Goal: Task Accomplishment & Management: Manage account settings

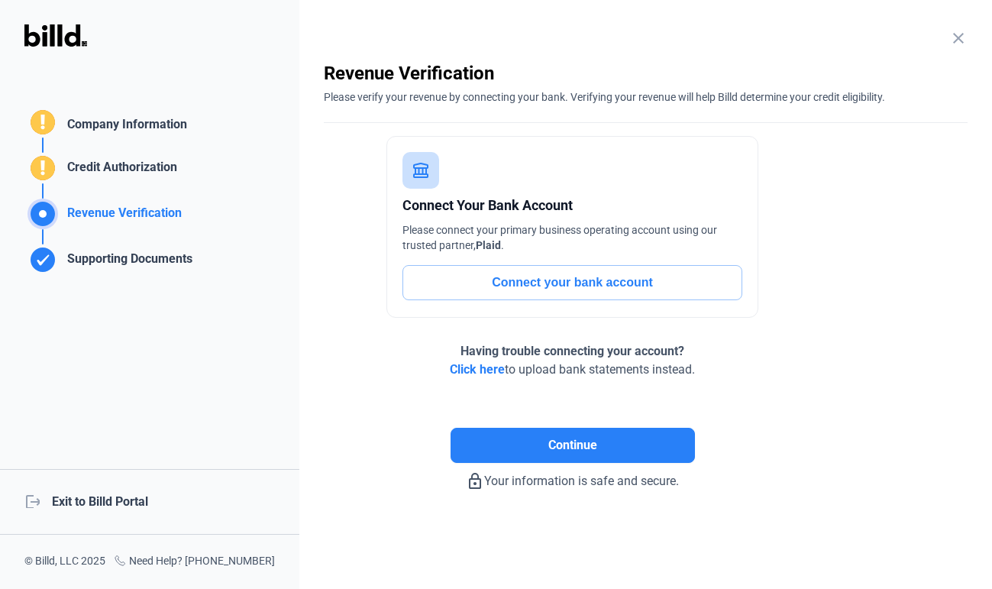
click at [122, 496] on div "logout Exit to Billd Portal" at bounding box center [149, 502] width 299 height 66
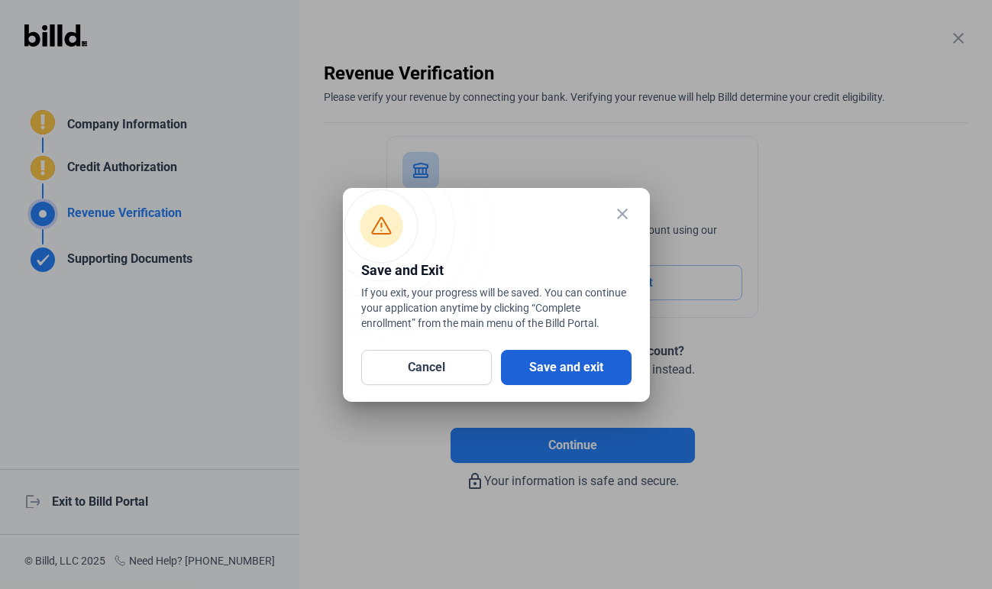
click at [549, 355] on button "Save and exit" at bounding box center [566, 367] width 131 height 35
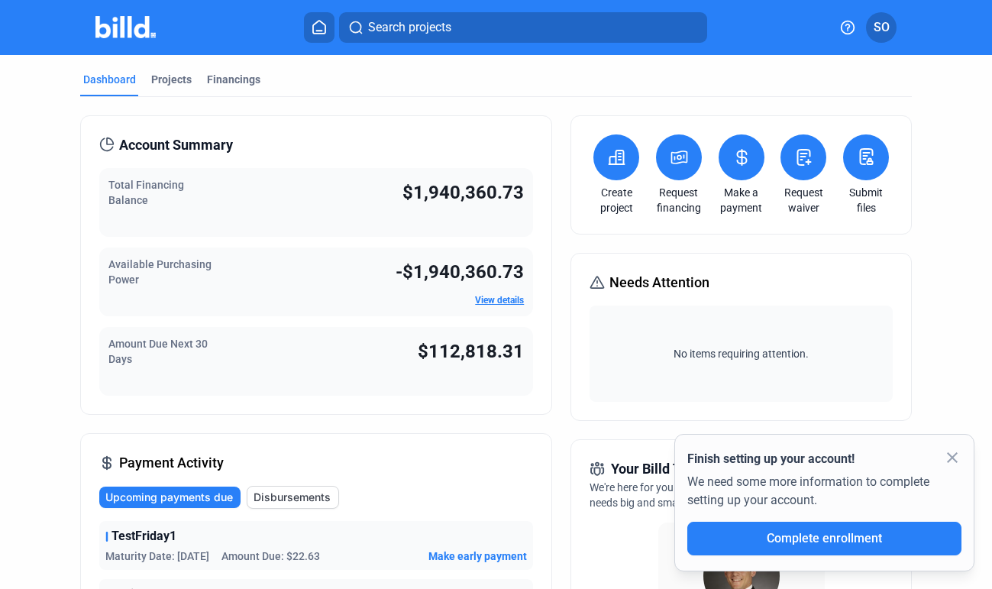
click at [895, 28] on button "SO" at bounding box center [881, 27] width 31 height 31
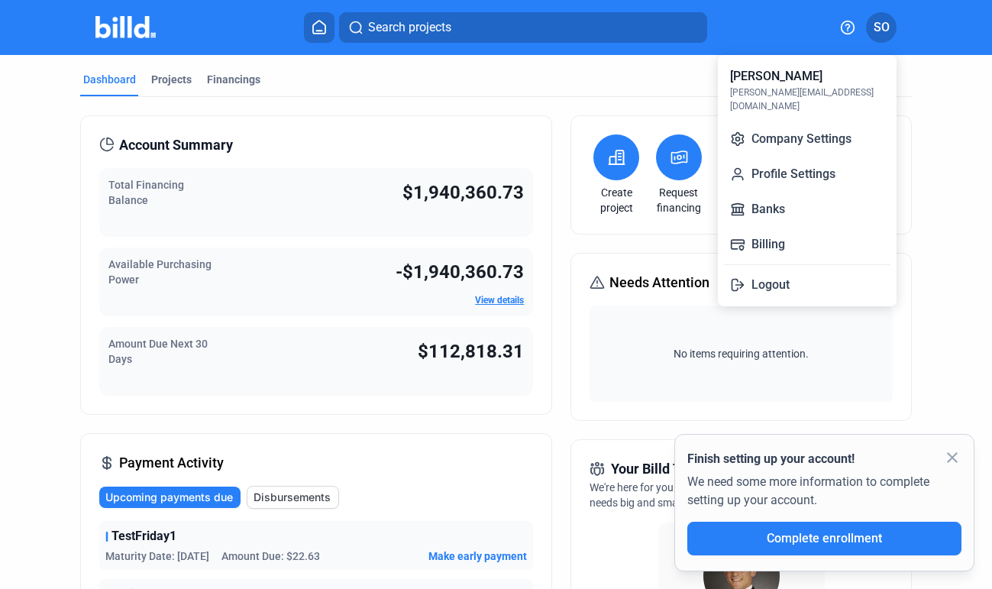
click at [371, 81] on div at bounding box center [496, 294] width 992 height 589
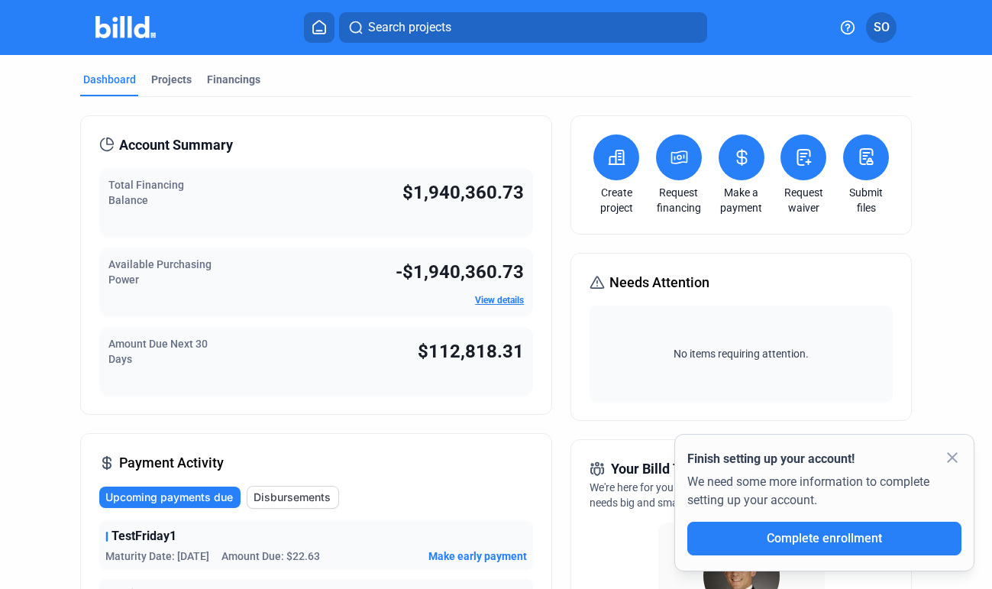
click at [318, 33] on icon at bounding box center [319, 27] width 12 height 13
click at [874, 31] on span "SO" at bounding box center [882, 27] width 16 height 18
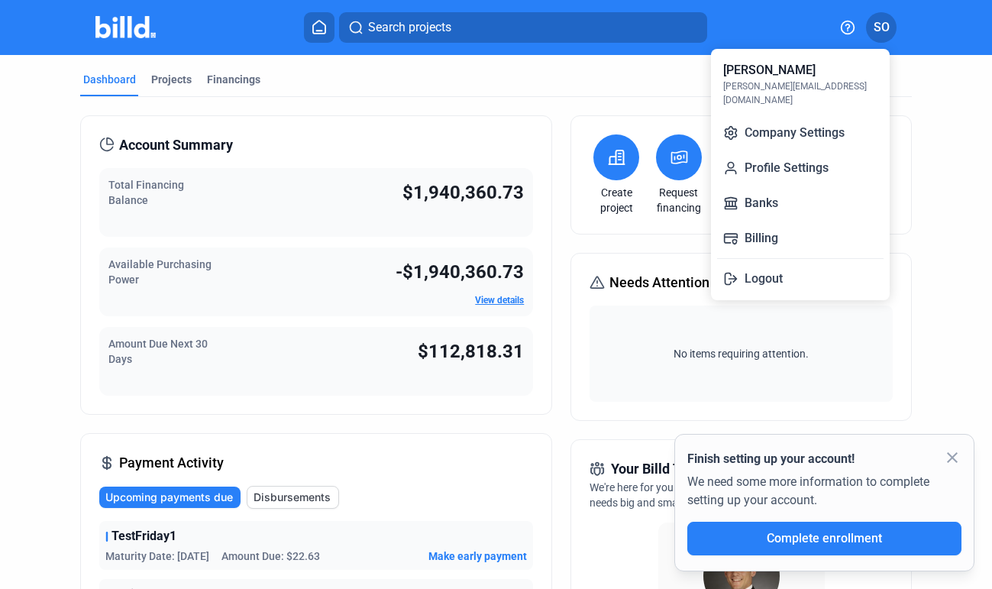
click at [666, 111] on div at bounding box center [496, 294] width 992 height 589
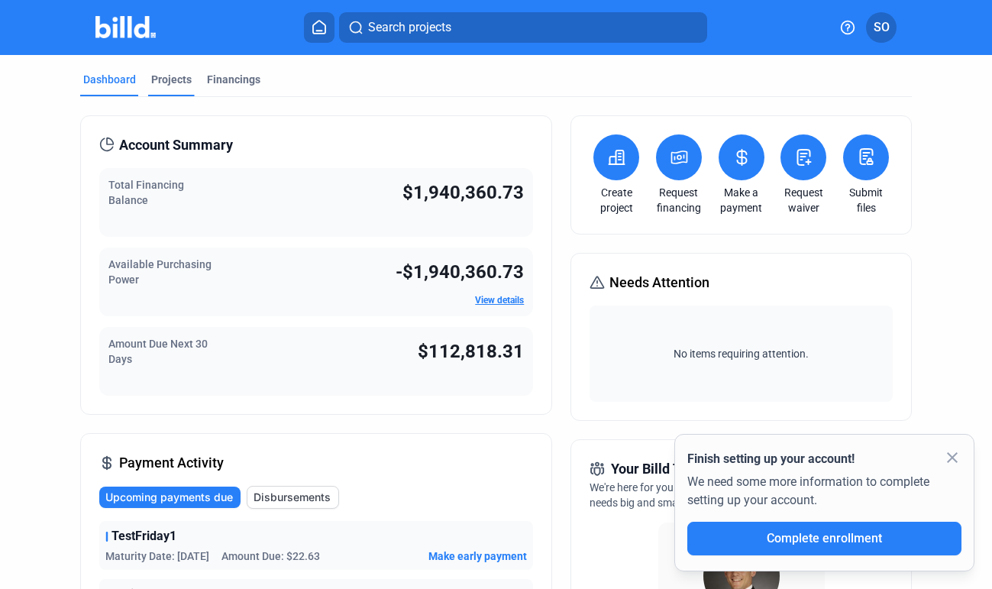
click at [182, 90] on div "Projects" at bounding box center [171, 84] width 47 height 24
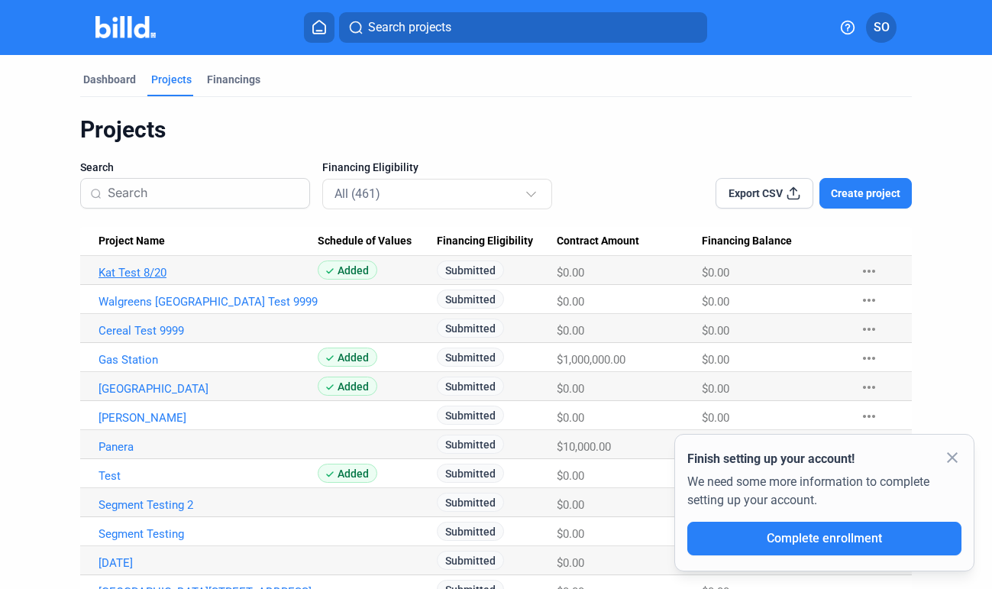
click at [137, 269] on link "Kat Test 8/20" at bounding box center [208, 273] width 219 height 14
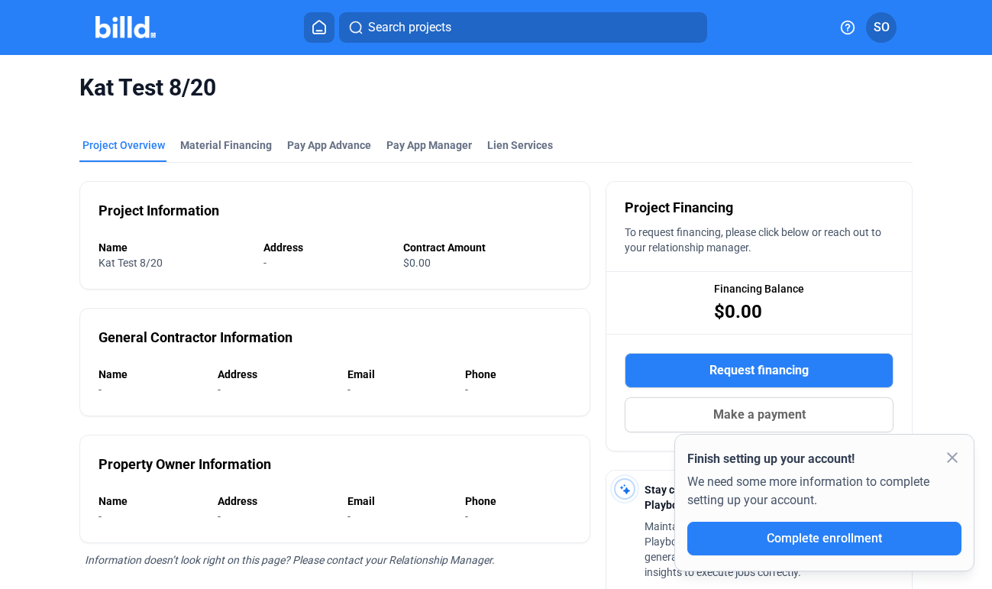
click at [887, 25] on span "SO" at bounding box center [882, 27] width 16 height 18
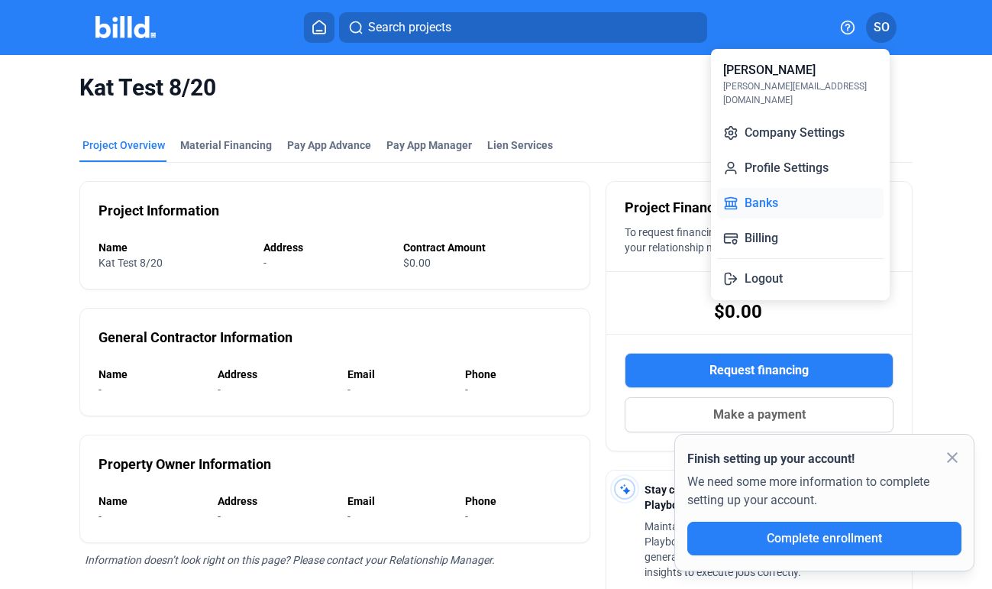
click at [791, 188] on button "Banks" at bounding box center [800, 203] width 167 height 31
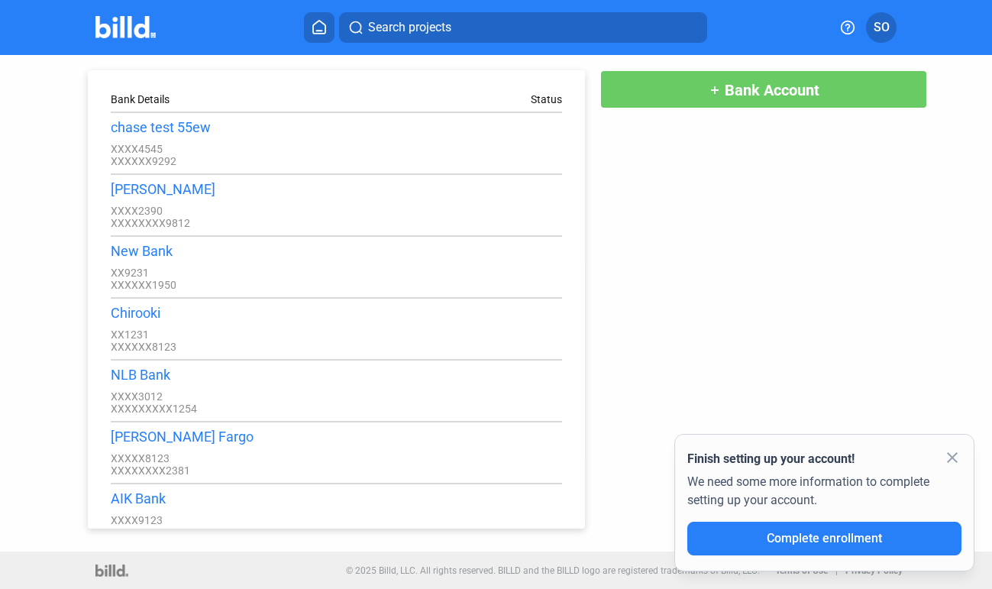
click at [678, 87] on button "add Bank Account" at bounding box center [763, 89] width 327 height 38
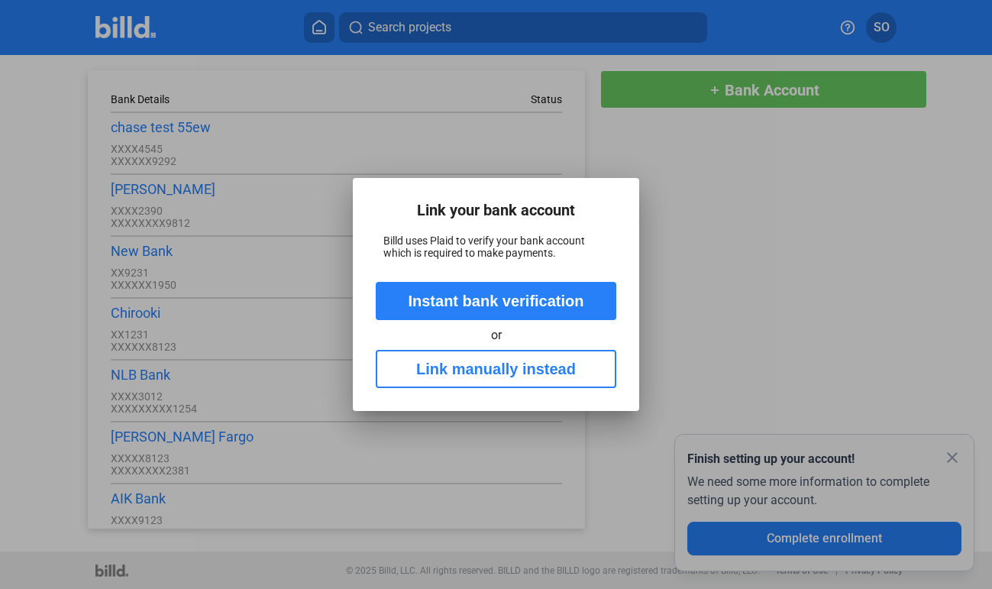
click at [505, 312] on button "Instant bank verification" at bounding box center [496, 301] width 241 height 38
